Goal: Task Accomplishment & Management: Manage account settings

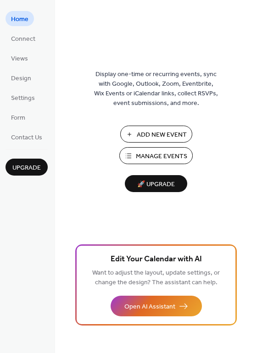
click at [100, 35] on div "Display one-time or recurring events, sync with Google, Outlook, Zoom, Eventbri…" at bounding box center [156, 191] width 202 height 323
click at [138, 156] on span "Manage Events" at bounding box center [161, 157] width 51 height 10
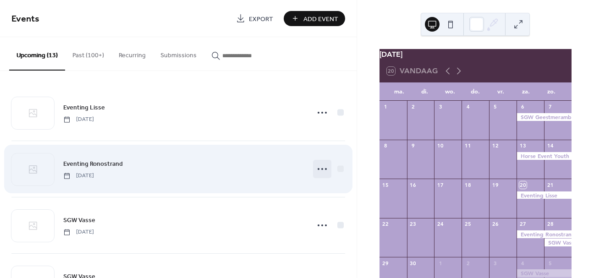
click at [321, 167] on icon at bounding box center [322, 169] width 15 height 15
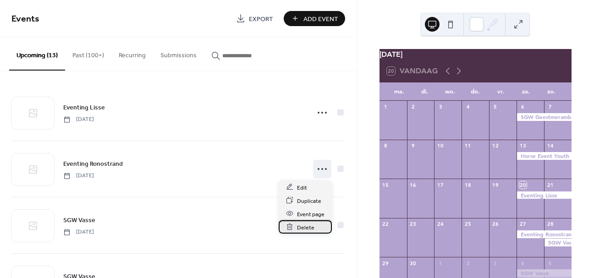
click at [301, 226] on span "Delete" at bounding box center [305, 228] width 17 height 10
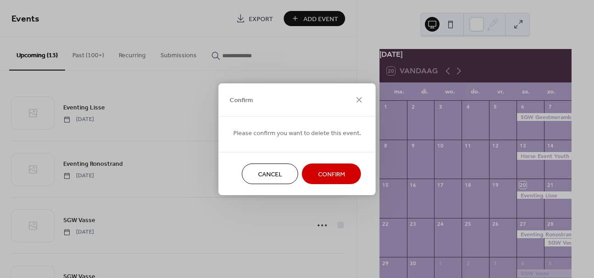
click at [327, 172] on span "Confirm" at bounding box center [331, 175] width 27 height 10
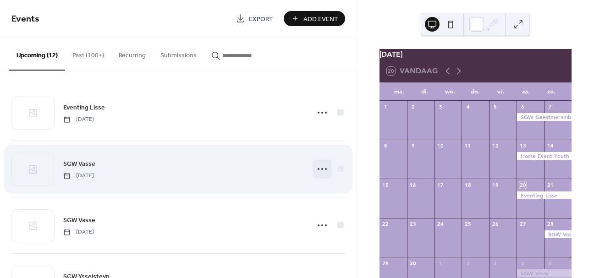
click at [319, 173] on icon at bounding box center [322, 169] width 15 height 15
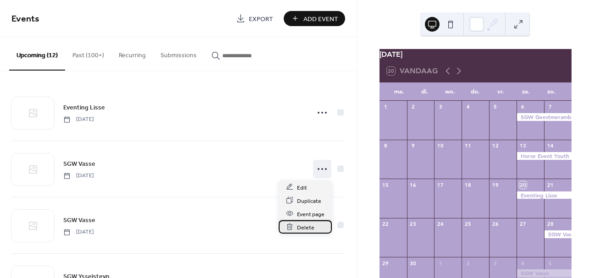
click at [314, 225] on div "Delete" at bounding box center [305, 227] width 53 height 13
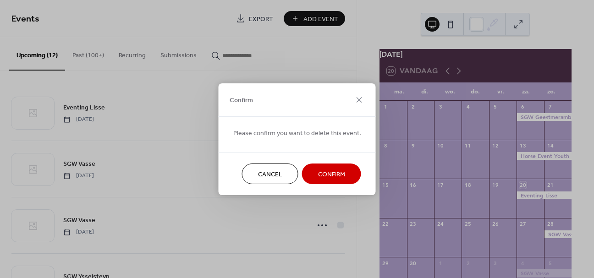
click at [318, 179] on span "Confirm" at bounding box center [331, 175] width 27 height 10
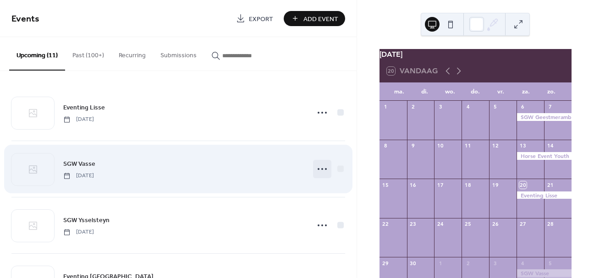
click at [323, 174] on icon at bounding box center [322, 169] width 15 height 15
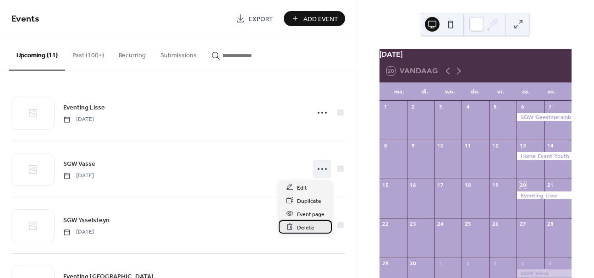
click at [306, 231] on span "Delete" at bounding box center [305, 228] width 17 height 10
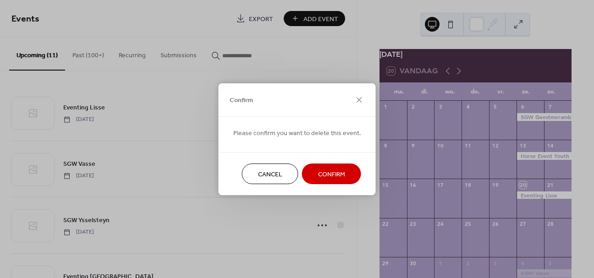
click at [315, 175] on button "Confirm" at bounding box center [331, 174] width 59 height 21
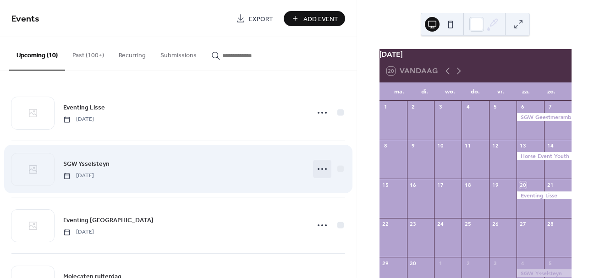
click at [322, 169] on icon at bounding box center [322, 169] width 15 height 15
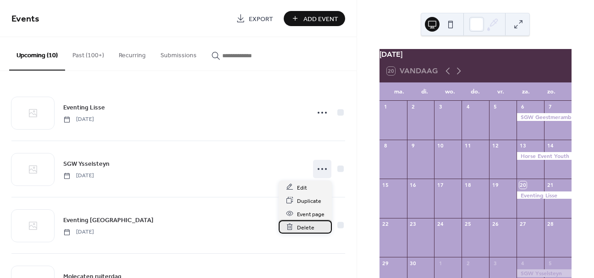
click at [308, 228] on span "Delete" at bounding box center [305, 228] width 17 height 10
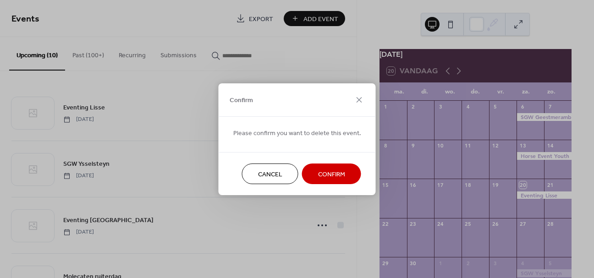
click at [320, 175] on span "Confirm" at bounding box center [331, 175] width 27 height 10
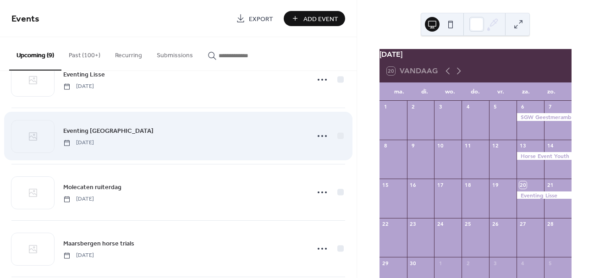
scroll to position [49, 0]
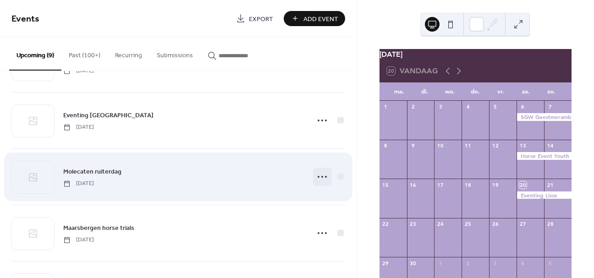
click at [317, 176] on icon at bounding box center [322, 177] width 15 height 15
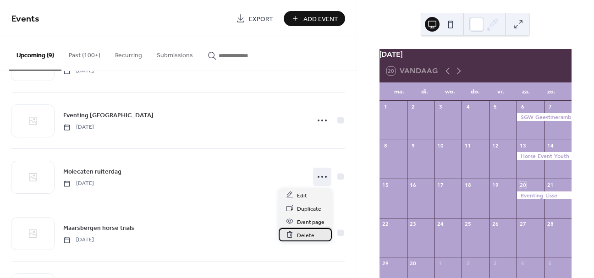
click at [309, 236] on span "Delete" at bounding box center [305, 236] width 17 height 10
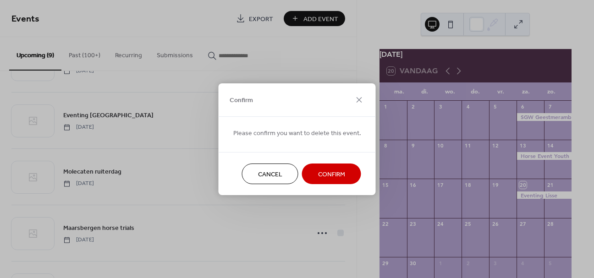
click at [327, 179] on span "Confirm" at bounding box center [331, 175] width 27 height 10
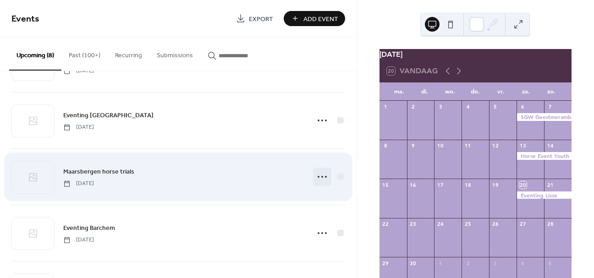
click at [321, 177] on icon at bounding box center [322, 177] width 15 height 15
click at [205, 186] on div "Maarsbergen horse trials [DATE]" at bounding box center [183, 176] width 240 height 21
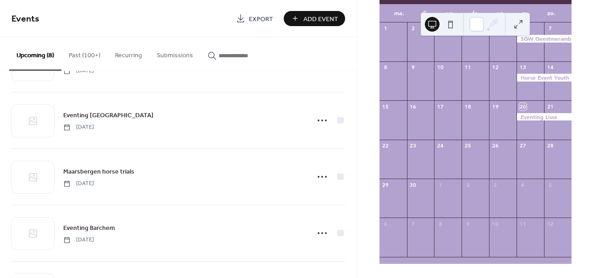
scroll to position [76, 0]
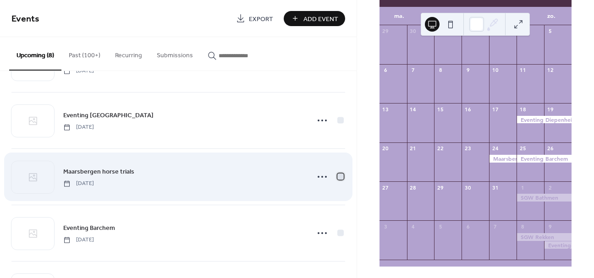
click at [341, 176] on div at bounding box center [340, 176] width 6 height 6
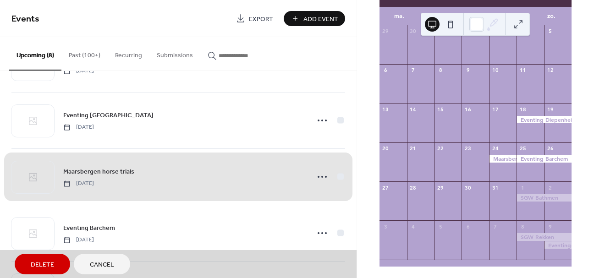
click at [339, 176] on div "Maarsbergen horse trials [DATE]" at bounding box center [178, 177] width 334 height 56
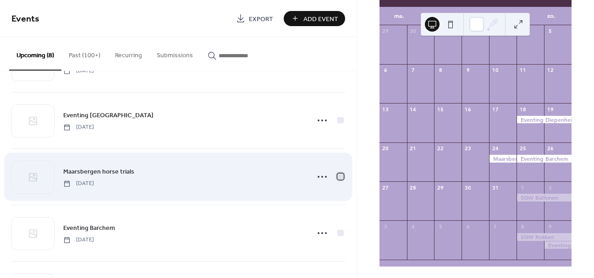
click at [340, 177] on div at bounding box center [340, 176] width 6 height 6
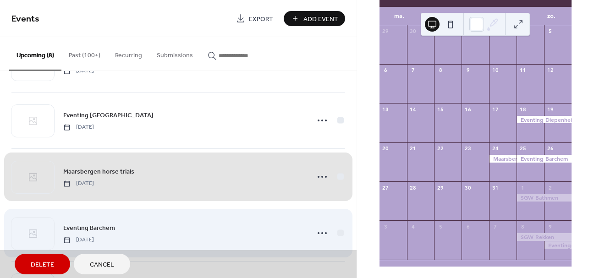
click at [341, 232] on div "Eventing Barchem [DATE]" at bounding box center [178, 233] width 334 height 56
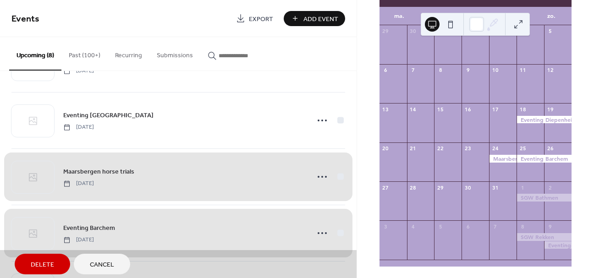
click at [33, 265] on span "Delete" at bounding box center [42, 265] width 23 height 10
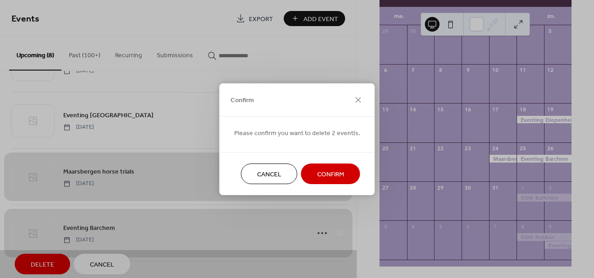
click at [311, 172] on button "Confirm" at bounding box center [330, 174] width 59 height 21
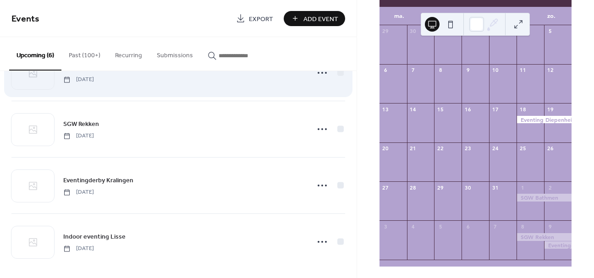
scroll to position [152, 0]
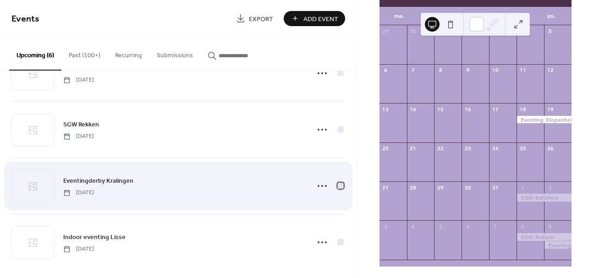
click at [339, 187] on div at bounding box center [340, 185] width 6 height 6
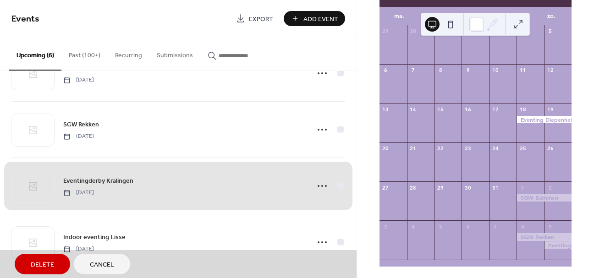
click at [49, 265] on span "Delete" at bounding box center [42, 265] width 23 height 10
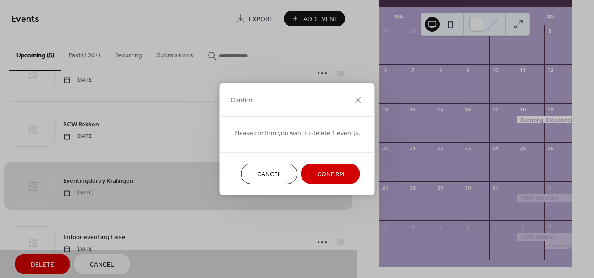
click at [336, 178] on span "Confirm" at bounding box center [330, 175] width 27 height 10
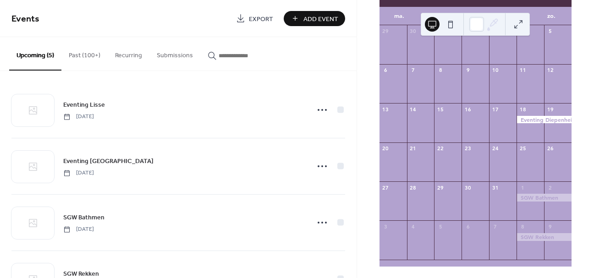
scroll to position [0, 0]
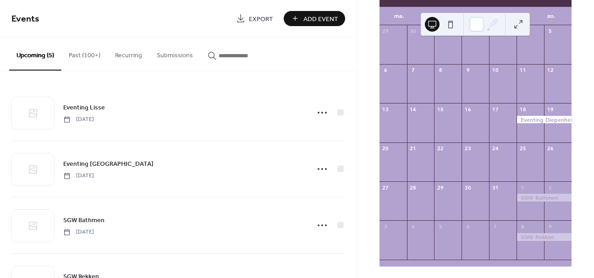
click at [320, 17] on span "Add Event" at bounding box center [320, 19] width 35 height 10
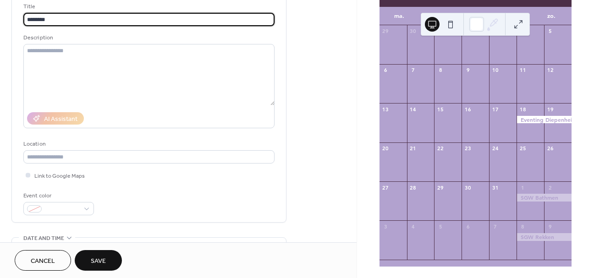
scroll to position [62, 0]
type input "********"
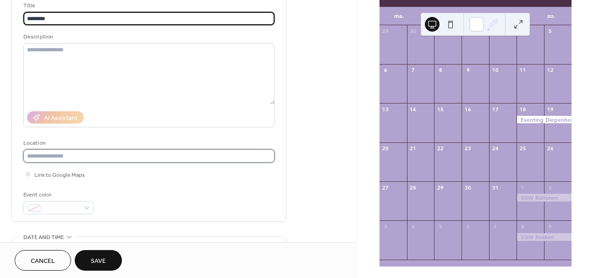
click at [66, 163] on input "text" at bounding box center [148, 155] width 251 height 13
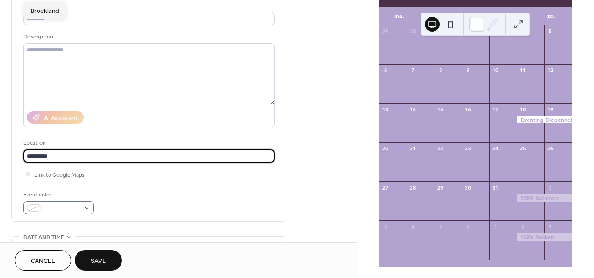
type input "*********"
click at [69, 210] on span at bounding box center [62, 209] width 34 height 10
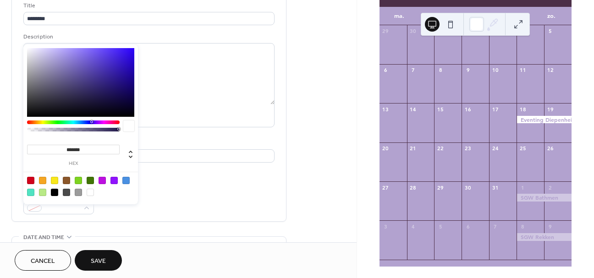
click at [90, 194] on div at bounding box center [90, 192] width 7 height 7
type input "*******"
click at [141, 205] on div "Event color #FFFFFFFF" at bounding box center [148, 202] width 251 height 24
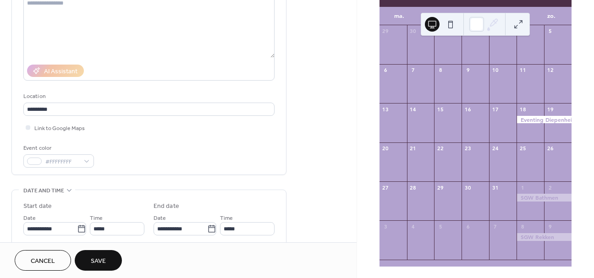
scroll to position [162, 0]
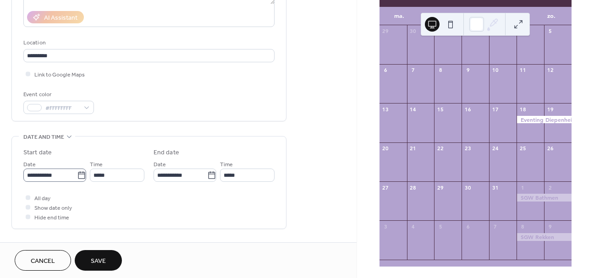
click at [79, 178] on icon at bounding box center [81, 174] width 7 height 7
click at [77, 178] on input "**********" at bounding box center [50, 175] width 54 height 13
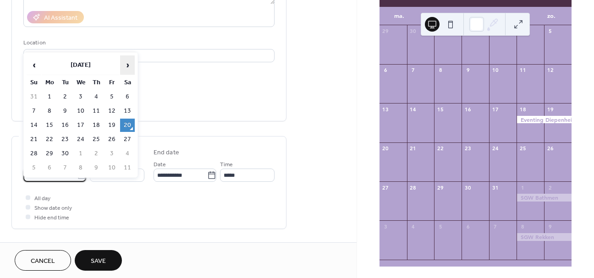
click at [124, 71] on span "›" at bounding box center [128, 65] width 14 height 18
click at [113, 107] on td "10" at bounding box center [112, 111] width 15 height 13
type input "**********"
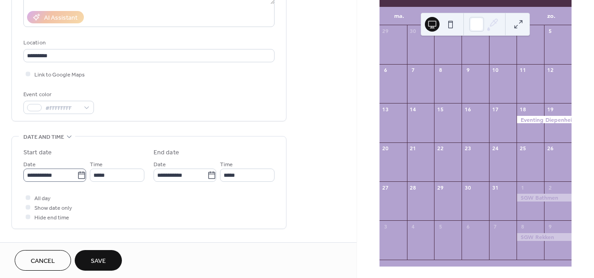
click at [78, 179] on icon at bounding box center [81, 174] width 7 height 7
click at [76, 179] on input "**********" at bounding box center [50, 175] width 54 height 13
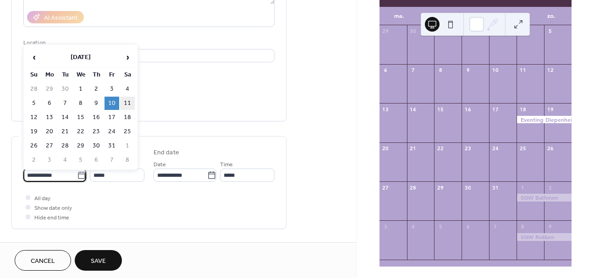
click at [127, 103] on td "11" at bounding box center [127, 103] width 15 height 13
type input "**********"
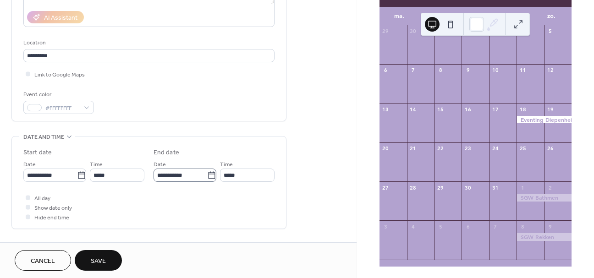
click at [208, 180] on icon at bounding box center [211, 175] width 9 height 9
click at [207, 181] on input "**********" at bounding box center [181, 175] width 54 height 13
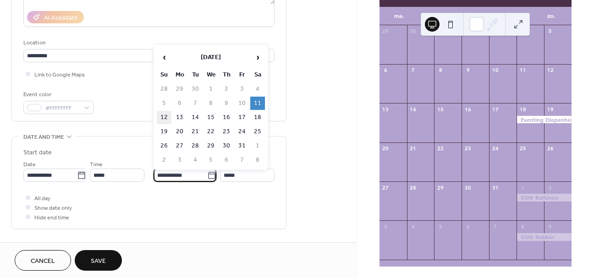
click at [165, 115] on td "12" at bounding box center [164, 117] width 15 height 13
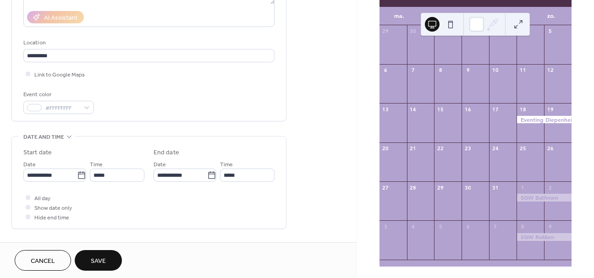
type input "**********"
click at [30, 200] on div at bounding box center [28, 197] width 5 height 5
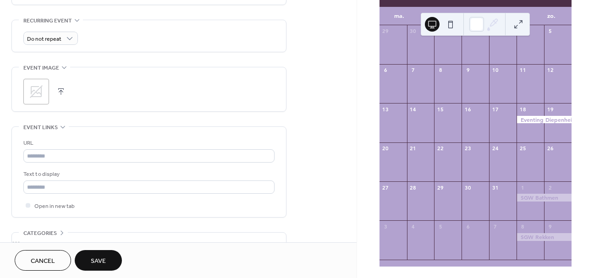
scroll to position [448, 0]
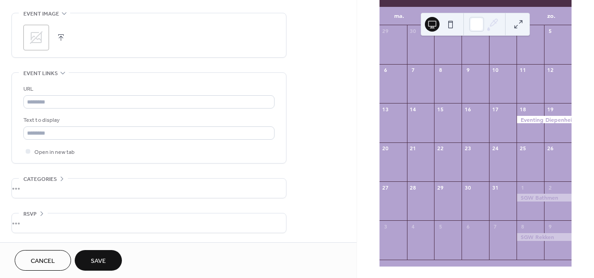
click at [97, 257] on span "Save" at bounding box center [98, 262] width 15 height 10
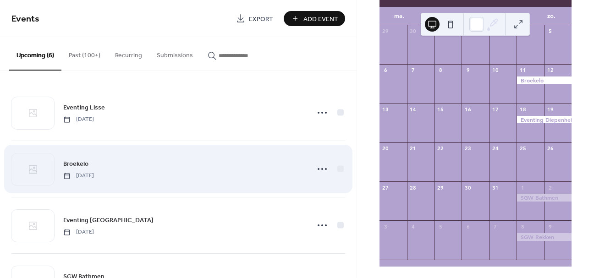
click at [83, 163] on span "Broekelo" at bounding box center [75, 165] width 25 height 10
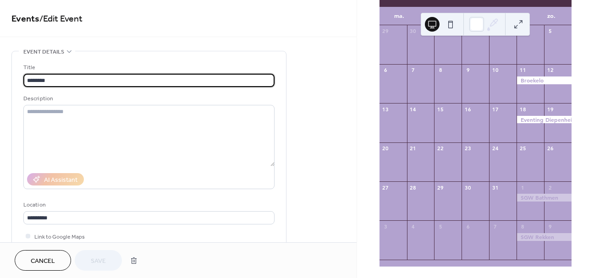
click at [28, 81] on input "********" at bounding box center [148, 80] width 251 height 13
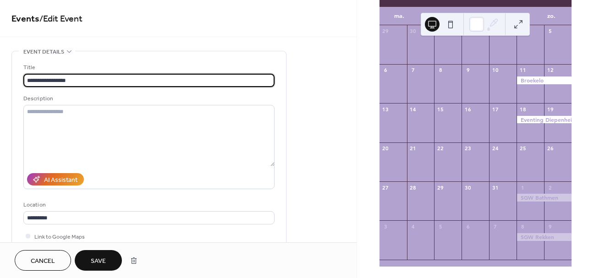
type input "**********"
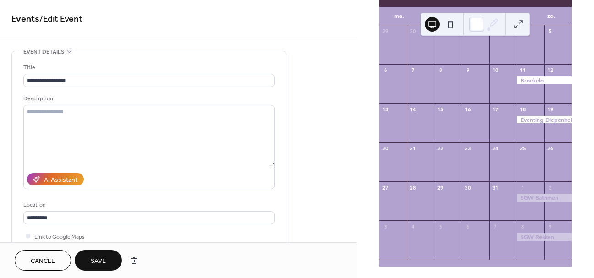
click at [93, 264] on span "Save" at bounding box center [98, 262] width 15 height 10
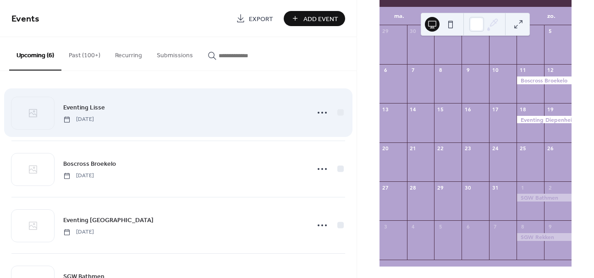
click at [83, 101] on div "Eventing Lisse [DATE]" at bounding box center [178, 113] width 334 height 56
click at [101, 110] on span "Eventing Lisse" at bounding box center [84, 108] width 42 height 10
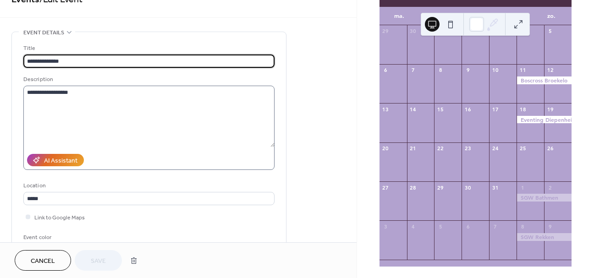
scroll to position [26, 0]
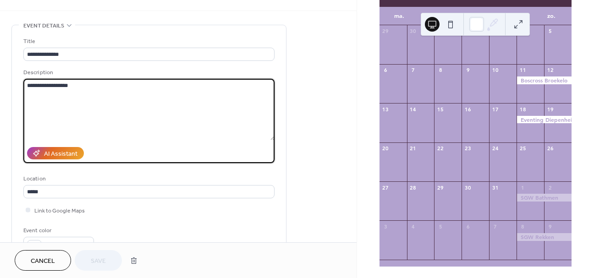
drag, startPoint x: 94, startPoint y: 88, endPoint x: 21, endPoint y: 82, distance: 73.6
click at [23, 82] on textarea "**********" at bounding box center [148, 109] width 251 height 61
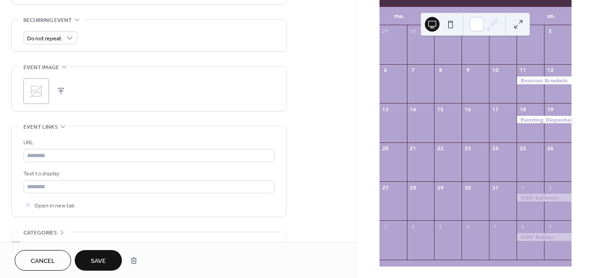
scroll to position [388, 0]
click at [50, 154] on input "text" at bounding box center [148, 154] width 251 height 13
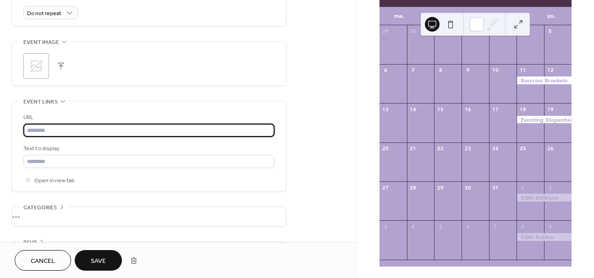
scroll to position [414, 0]
